Goal: Task Accomplishment & Management: Complete application form

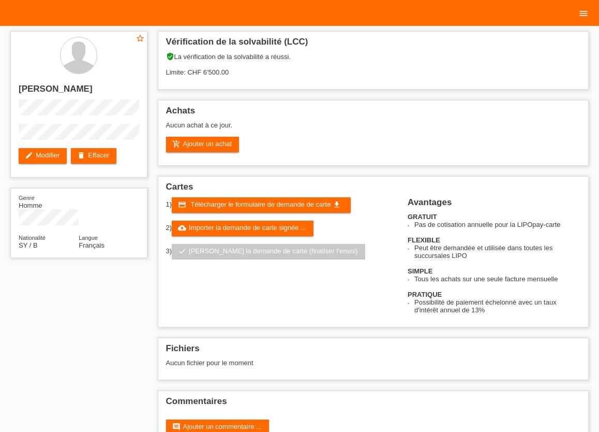
click at [587, 16] on icon "menu" at bounding box center [583, 13] width 10 height 10
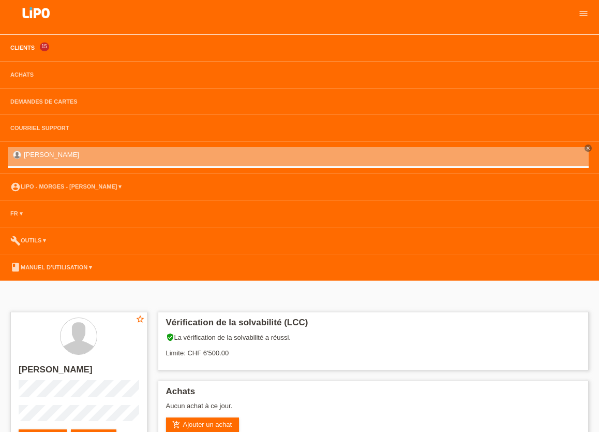
click at [25, 48] on link "Clients" at bounding box center [22, 47] width 35 height 6
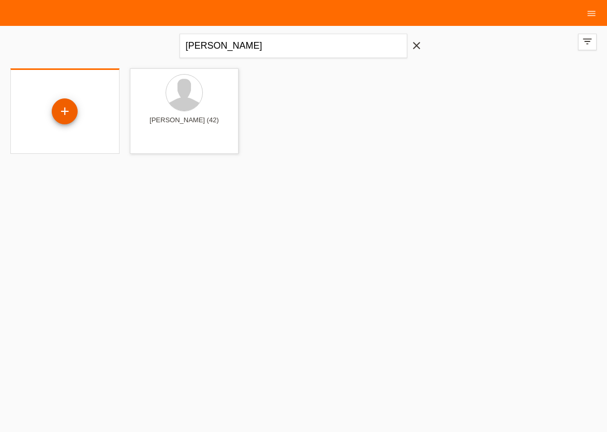
click at [75, 114] on div "+" at bounding box center [65, 111] width 26 height 26
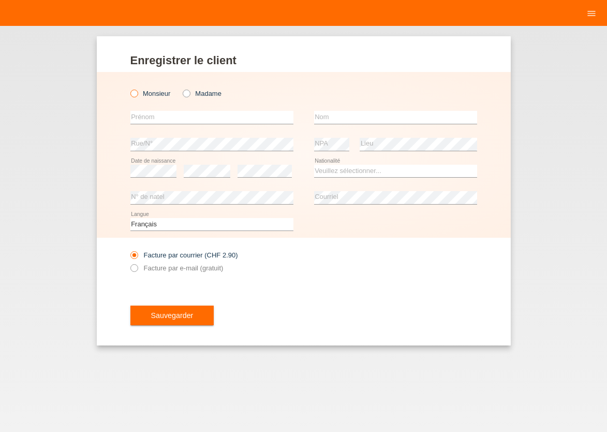
click at [128, 88] on icon at bounding box center [128, 88] width 0 height 0
click at [133, 94] on input "Monsieur" at bounding box center [133, 93] width 7 height 7
radio input "true"
click at [143, 114] on input "text" at bounding box center [211, 117] width 163 height 13
type input "c"
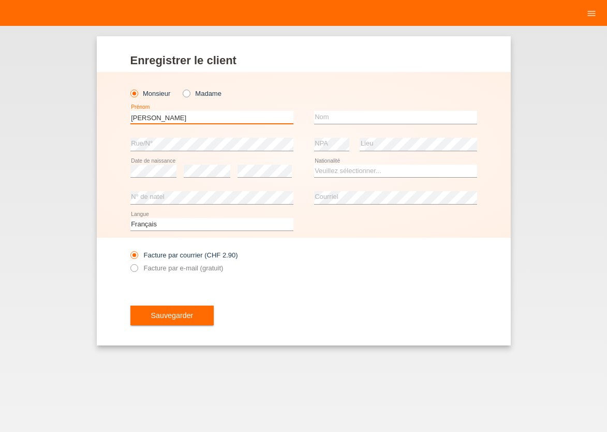
type input "CARLOS ALBERTO"
type input "BARRIONUEVO LITRARDO"
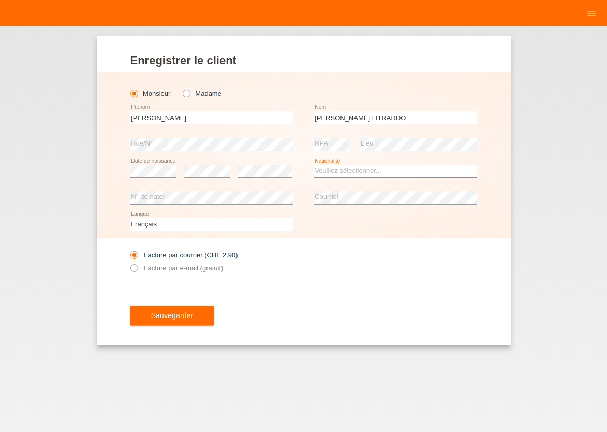
click at [314, 165] on select "Veuillez sélectionner... Suisse Allemagne Autriche Liechtenstein ------------ A…" at bounding box center [395, 171] width 163 height 12
select select "ES"
click at [0, 0] on option "Espagne" at bounding box center [0, 0] width 0 height 0
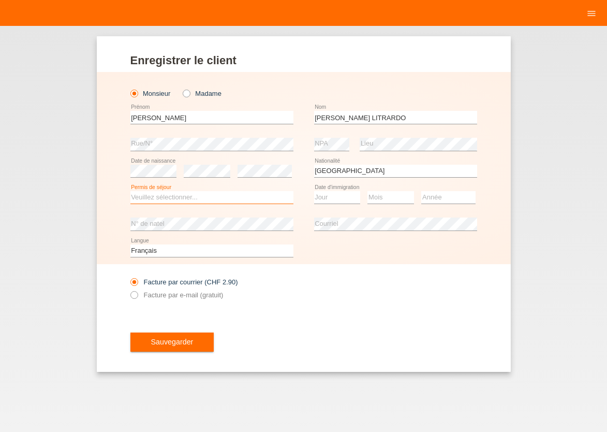
click at [130, 191] on select "Veuillez sélectionner... C B B - Statut de réfugié Autre" at bounding box center [211, 197] width 163 height 12
select select "C"
click at [0, 0] on option "C" at bounding box center [0, 0] width 0 height 0
click at [314, 191] on select "Jour 01 02 03 04 05 06 07 08 09 10 11" at bounding box center [337, 197] width 47 height 12
select select "01"
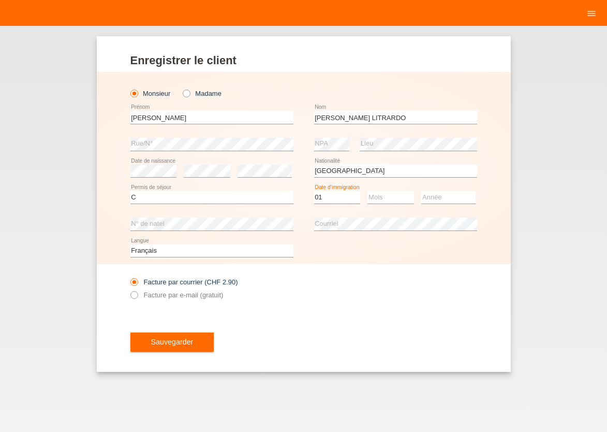
click at [0, 0] on option "01" at bounding box center [0, 0] width 0 height 0
select select "09"
select select "2010"
click at [128, 289] on icon at bounding box center [128, 289] width 0 height 0
click at [135, 295] on input "Facture par e-mail (gratuit)" at bounding box center [133, 297] width 7 height 13
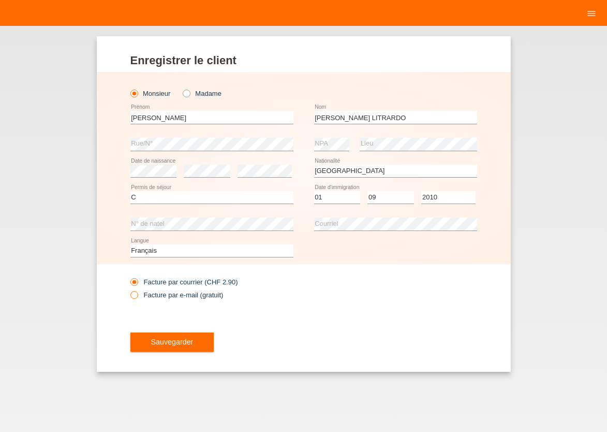
radio input "true"
click at [156, 340] on span "Sauvegarder" at bounding box center [172, 341] width 42 height 8
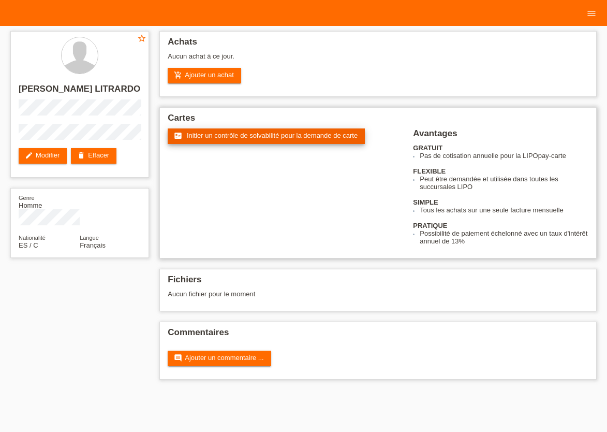
click at [225, 132] on link "fact_check Initier un contrôle de solvabilité pour la demande de carte" at bounding box center [266, 136] width 197 height 16
